Goal: Task Accomplishment & Management: Complete application form

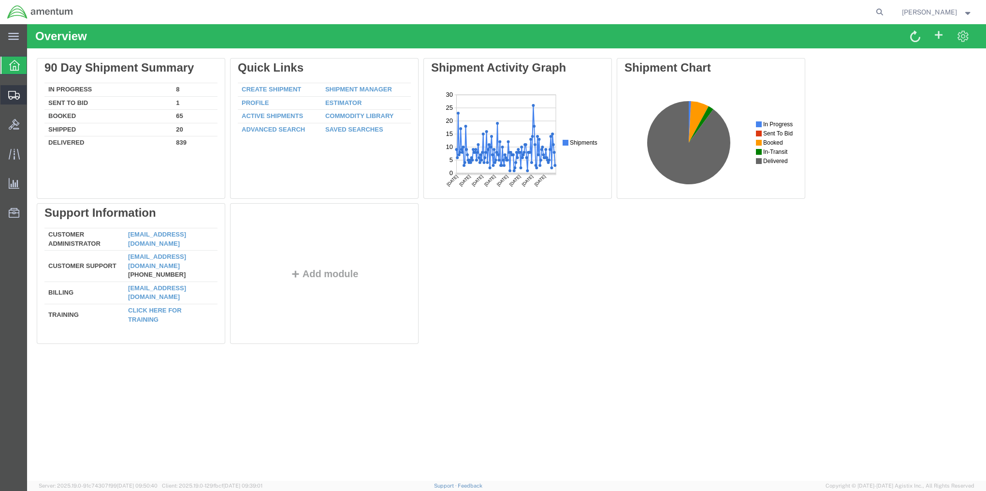
click at [0, 0] on span "Create Shipment" at bounding box center [0, 0] width 0 height 0
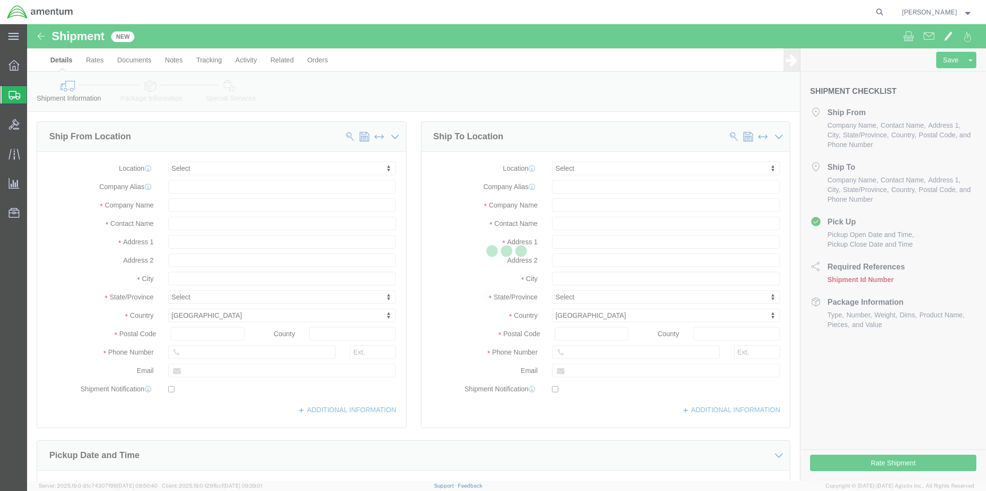
select select
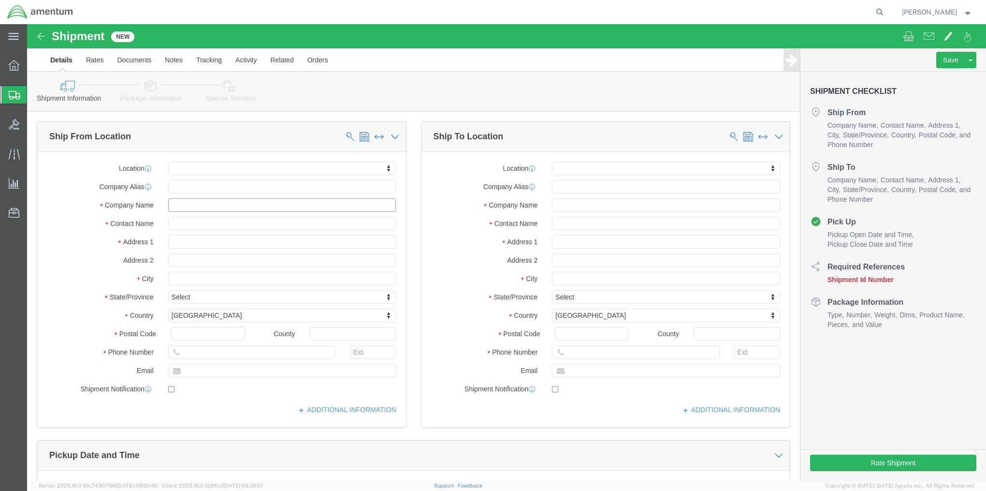
click input "text"
type input "USARNORTH DCO Region 08"
type input "SSG Nakenyah [PERSON_NAME]"
click input "text"
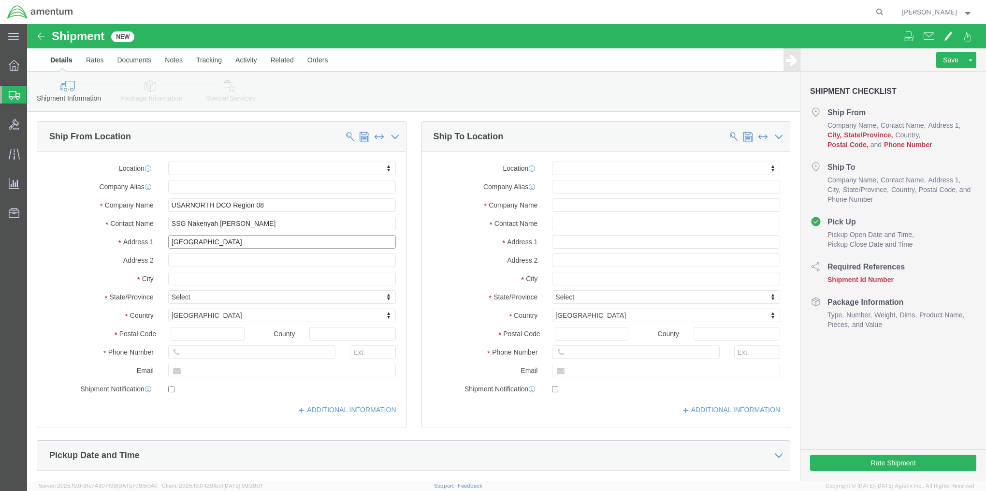
type input "[GEOGRAPHIC_DATA]"
select select
click input "text"
type input "Room 1007"
type input "[GEOGRAPHIC_DATA]"
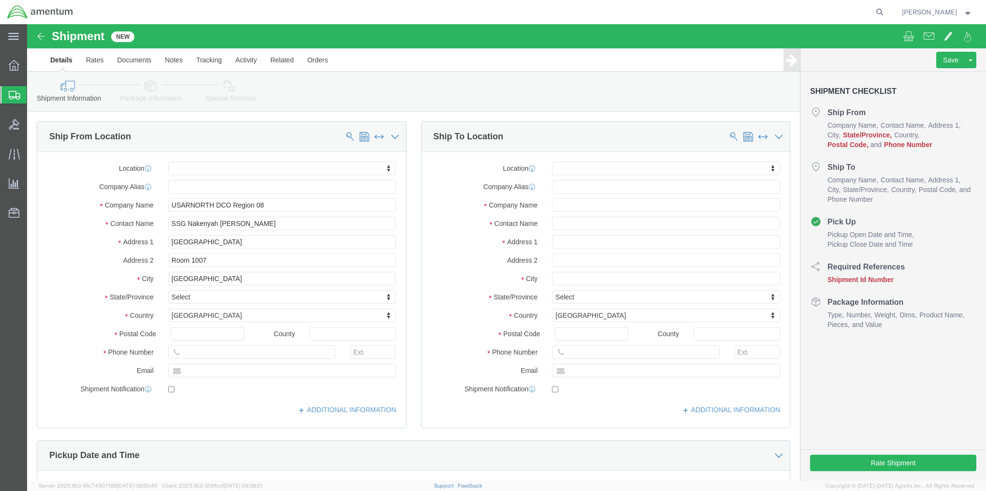
select select
type input "c"
type input "colo"
select select
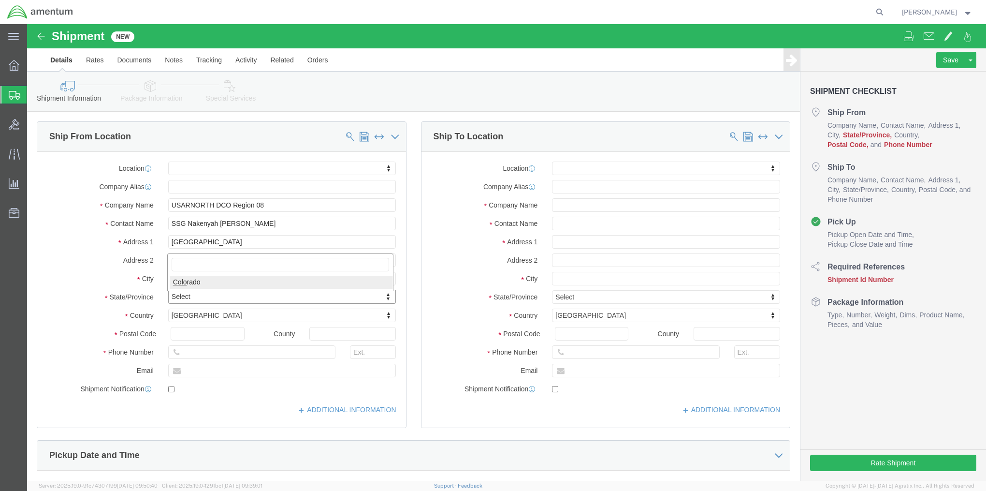
select select "CO"
type input "80225"
select select
type input "2108313878"
click link "ADDITIONAL INFORMATION"
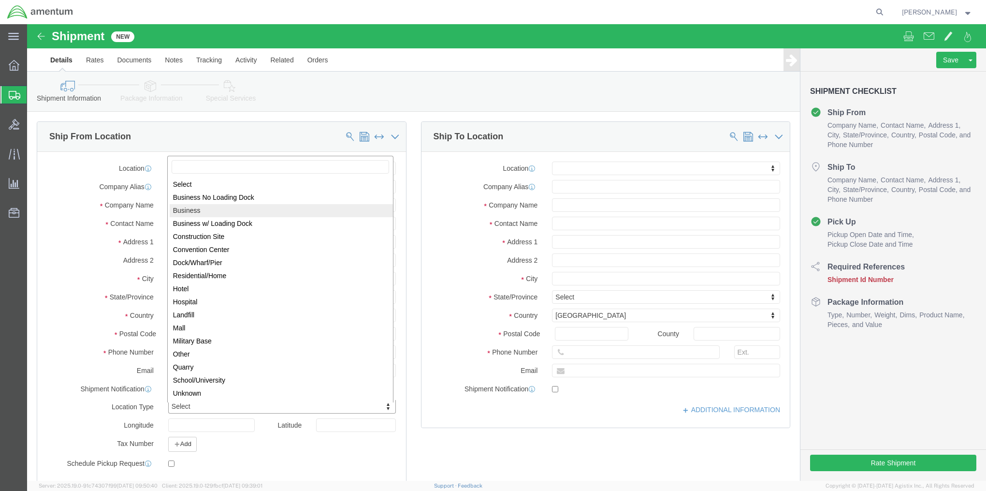
select select "BUSI"
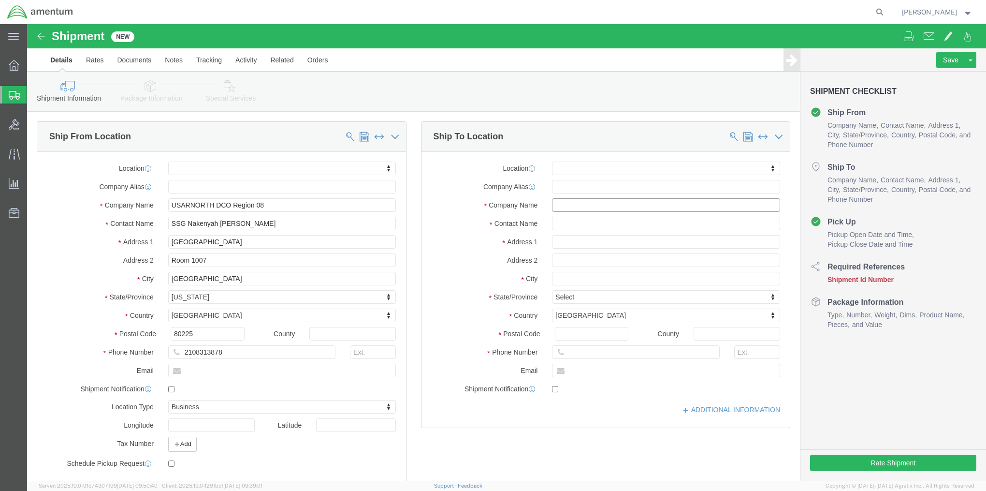
click input "text"
type input "USARNOTH DCO"
type input "SSG [PERSON_NAME]"
type input "[STREET_ADDRESS][PERSON_NAME]"
select select
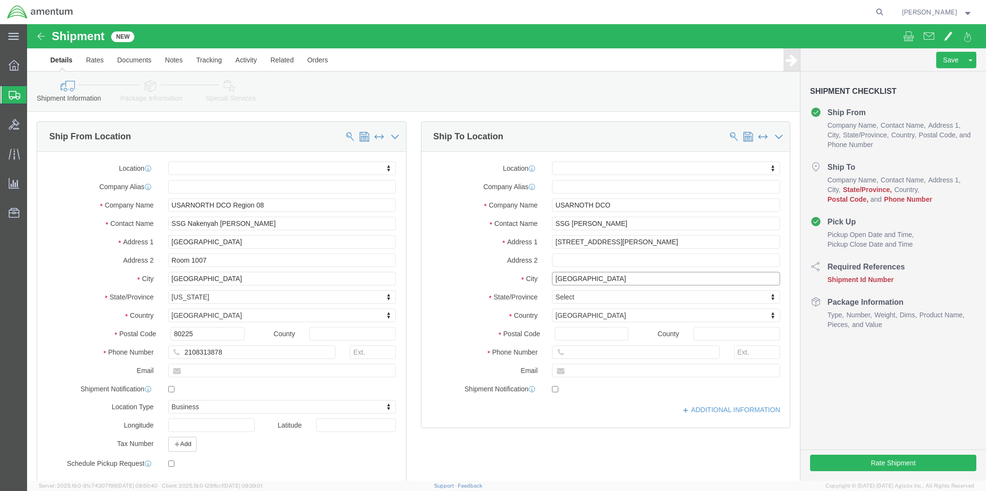
type input "[GEOGRAPHIC_DATA]"
select select
type input "I"
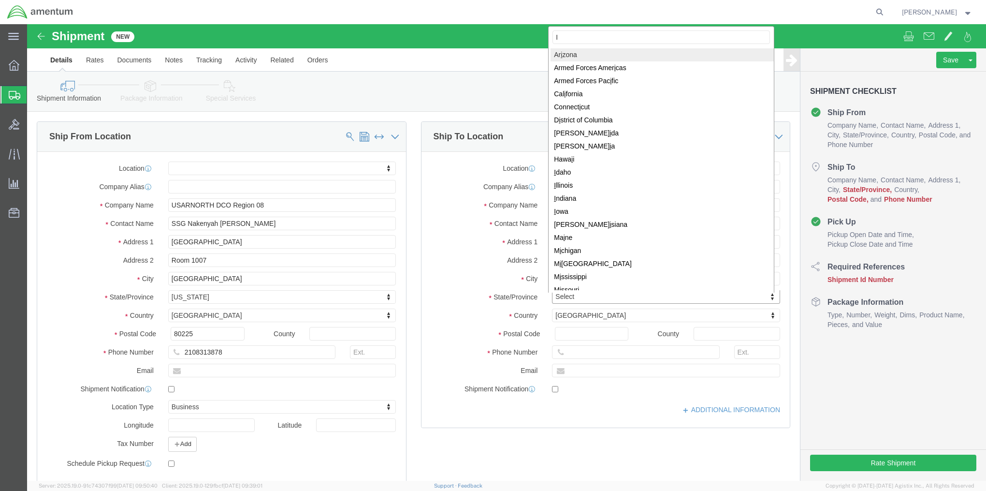
type input "IL"
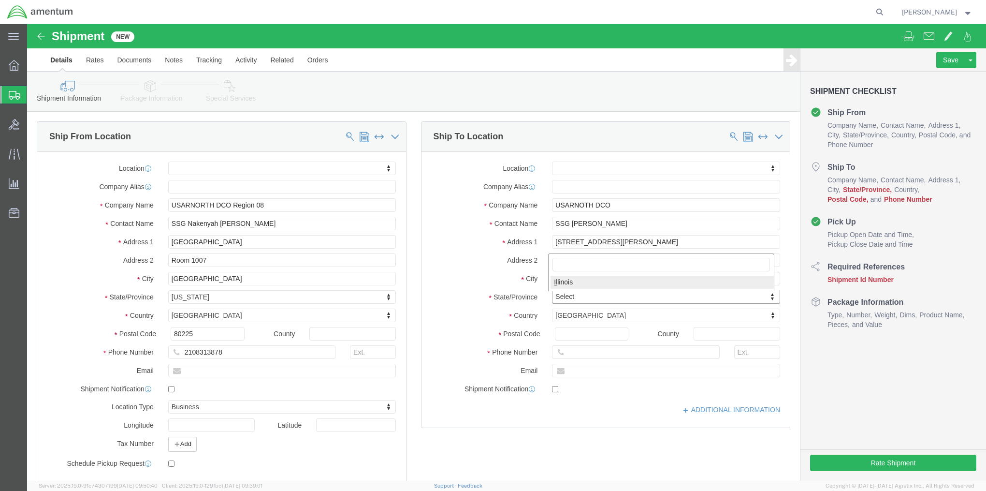
select select
select select "IL"
type input "60035"
select select
type input "3616558586"
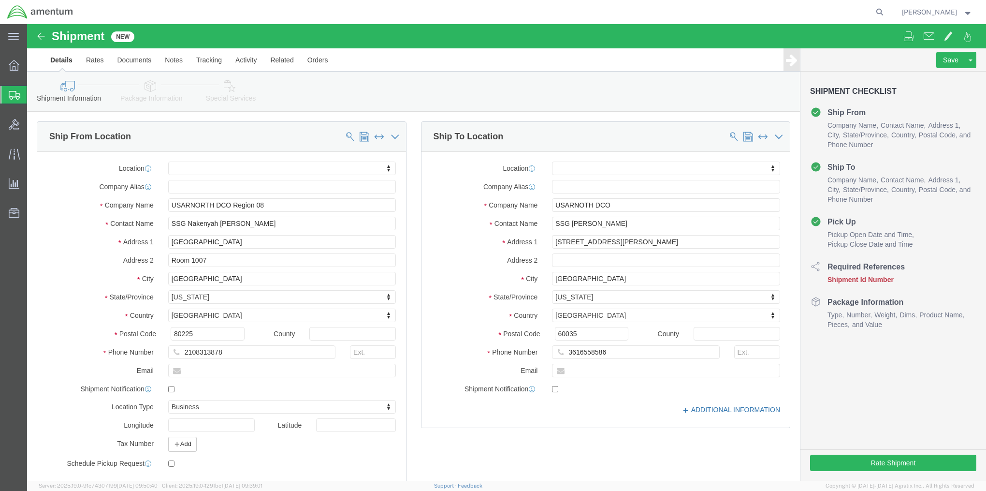
click link "ADDITIONAL INFORMATION"
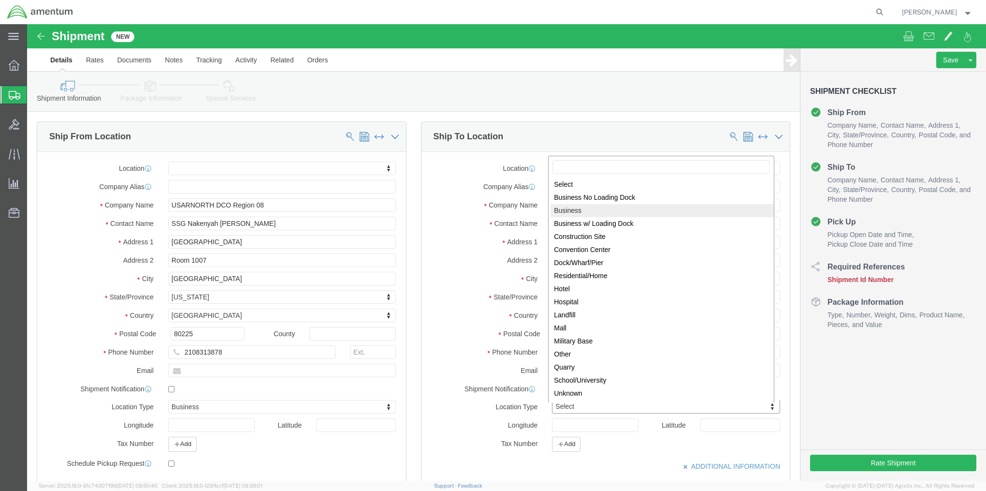
select select "BUSI"
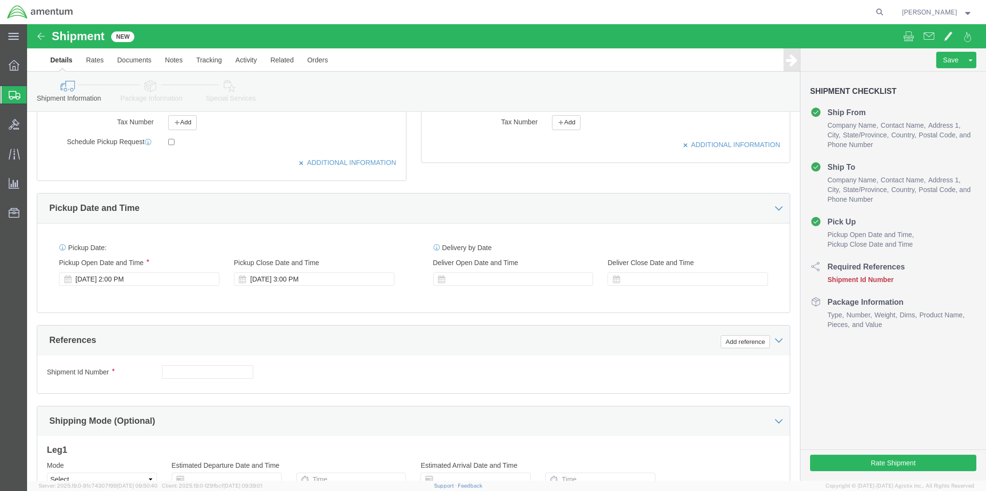
scroll to position [338, 0]
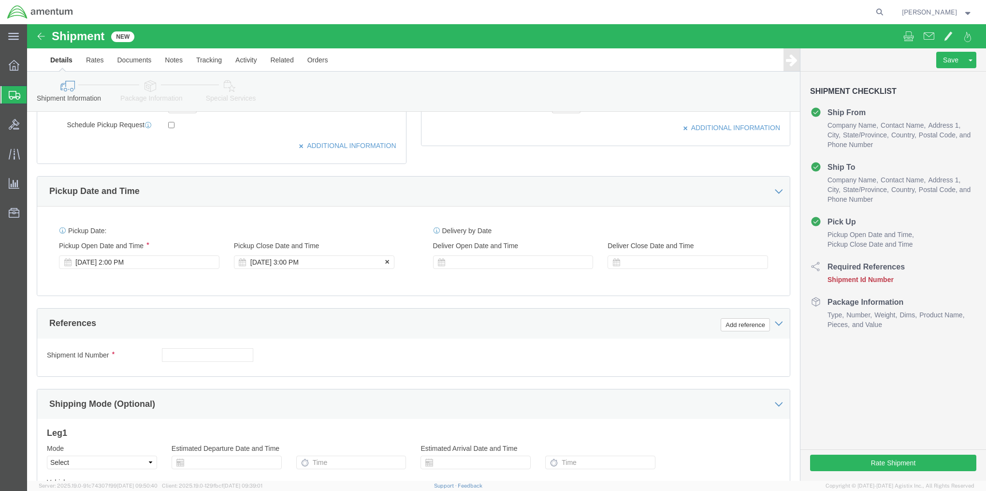
click div "[DATE] 3:00 PM"
click button "Apply"
click input "text"
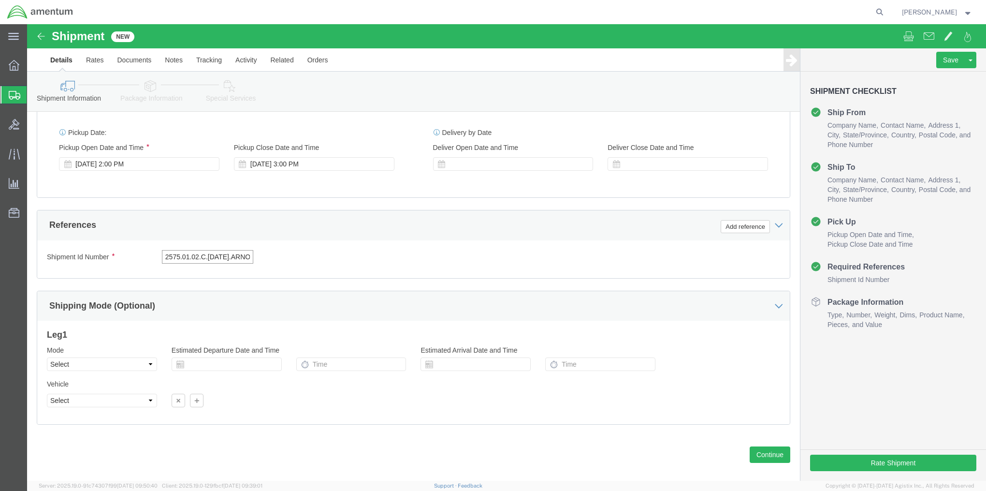
scroll to position [448, 0]
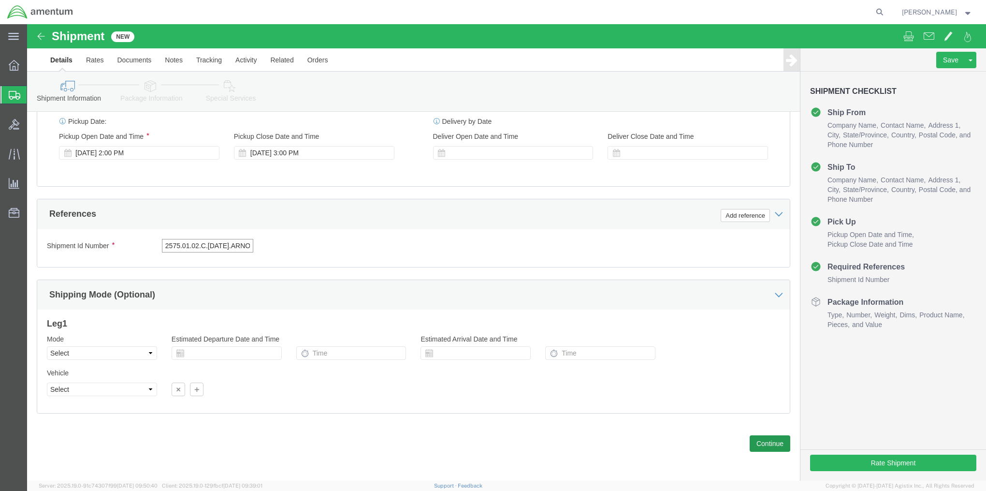
type input "2575.01.02.C.[DATE].ARNO"
click button "Continue"
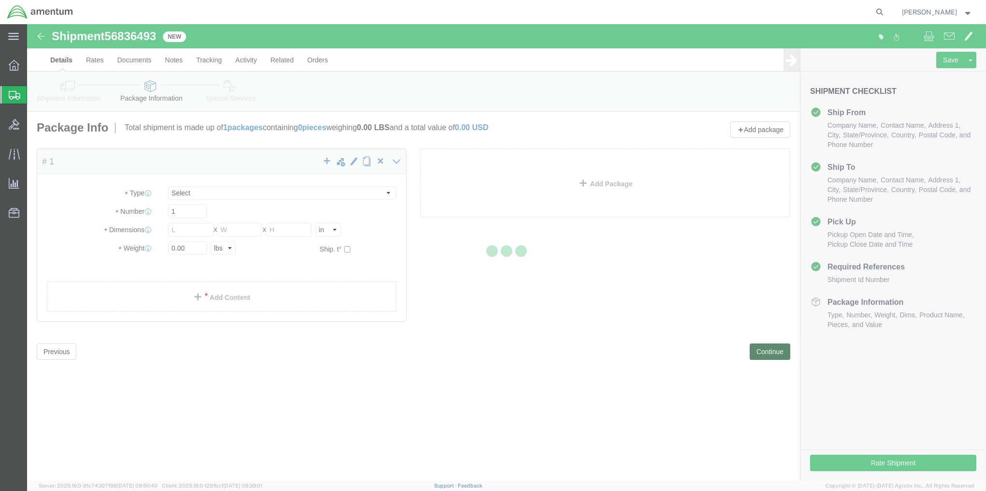
select select "CBOX"
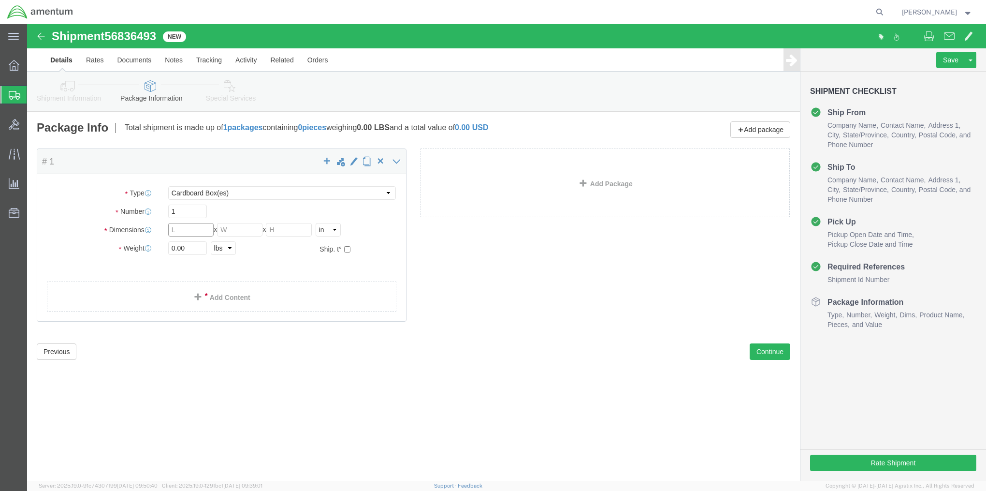
click input "text"
type input "20"
type input "16"
type input "34"
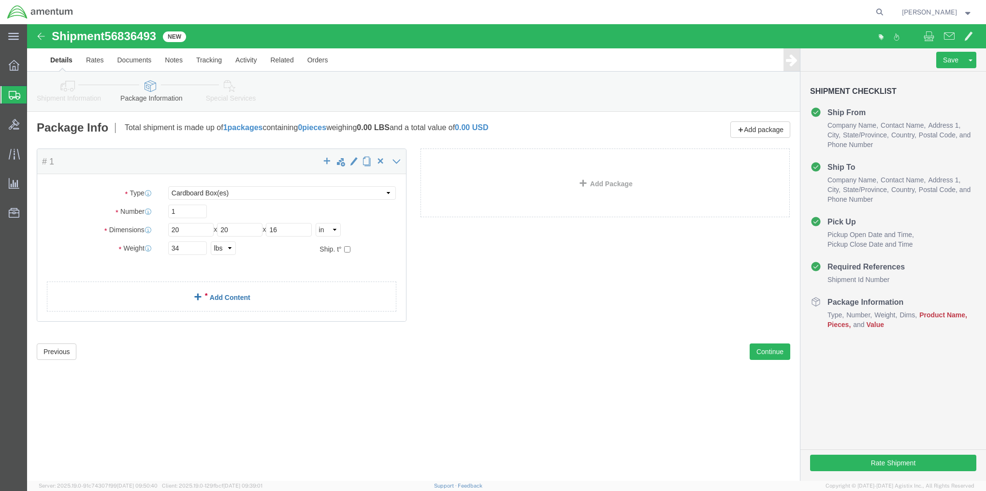
click link "Add Content"
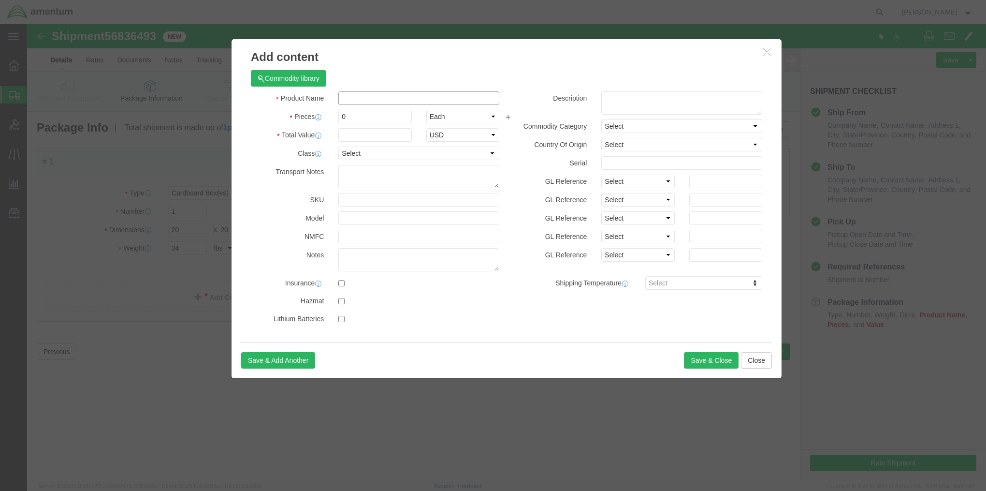
click input "text"
type input "ARNORTHFO-WI-HF_KIT-001"
type input "1"
click input "text"
type input "5000"
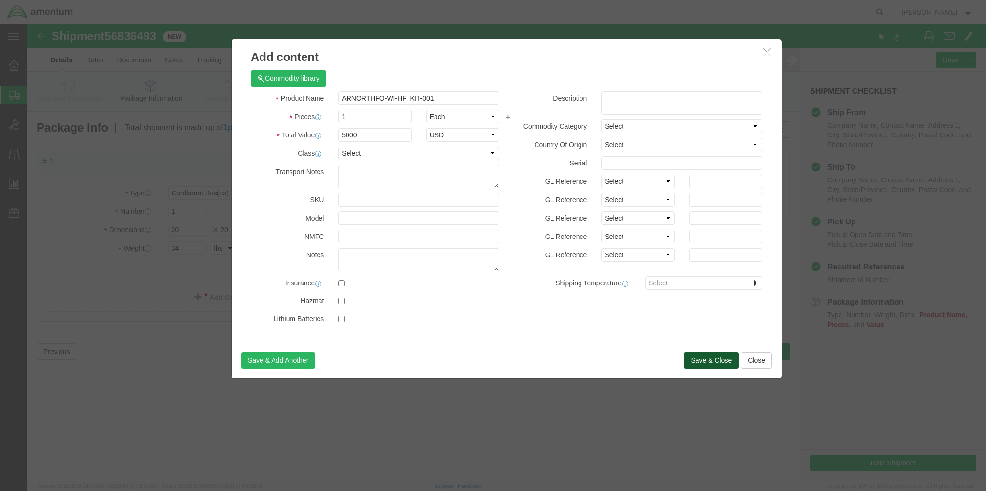
click button "Save & Close"
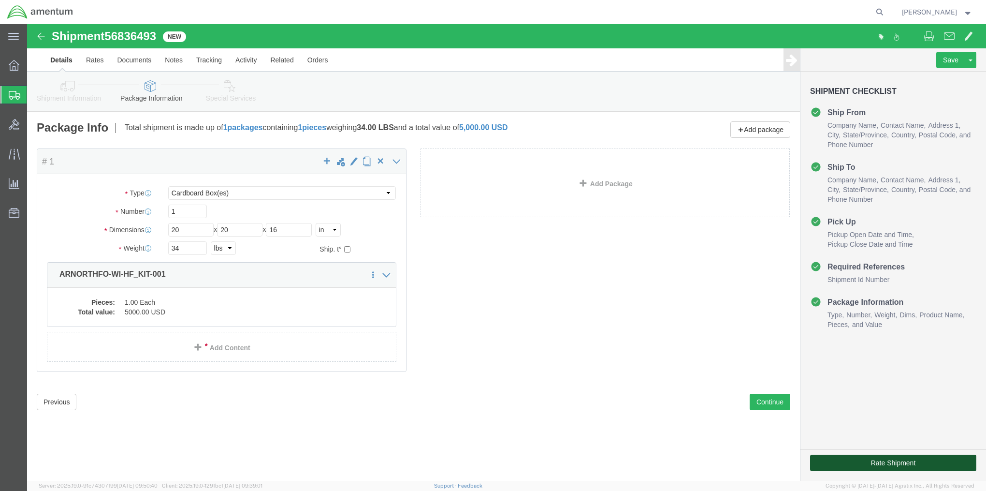
click button "Rate Shipment"
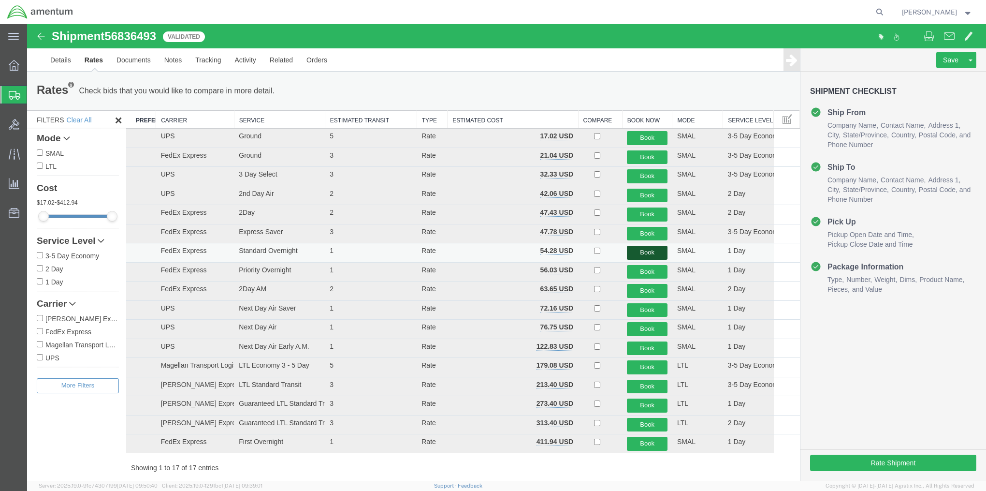
click at [644, 250] on button "Book" at bounding box center [647, 253] width 41 height 14
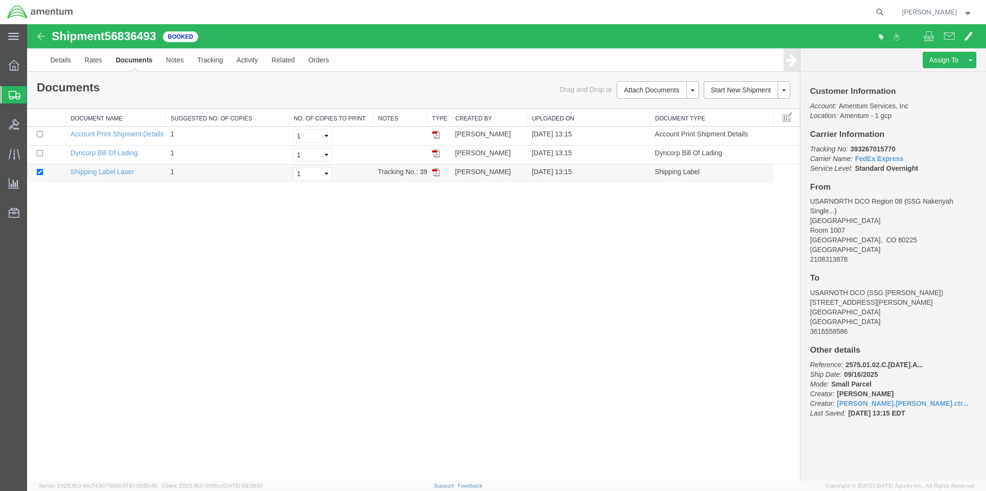
click at [433, 172] on img at bounding box center [436, 172] width 8 height 8
click at [433, 134] on img at bounding box center [436, 135] width 8 height 8
